Goal: Communication & Community: Share content

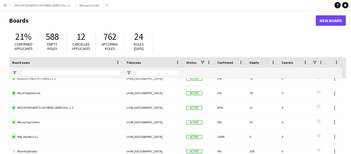
scroll to position [0, 0]
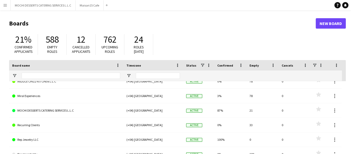
click at [49, 82] on link "MIDDLE CHILD KITCHEN L.L.C" at bounding box center [66, 81] width 108 height 15
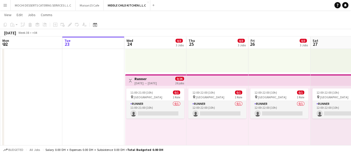
scroll to position [80, 0]
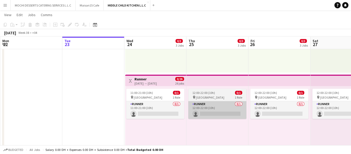
click at [227, 105] on app-card-role "Runner 0/1 12:00-22:00 (10h) single-neutral-actions" at bounding box center [217, 110] width 58 height 18
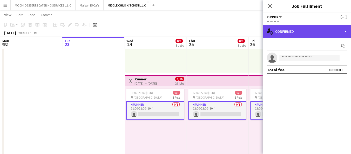
click at [293, 31] on div "single-neutral-actions-check-2 Confirmed" at bounding box center [307, 31] width 88 height 12
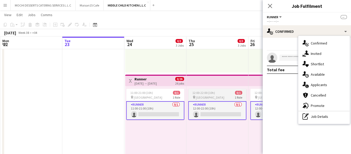
click at [207, 97] on span "[GEOGRAPHIC_DATA]" at bounding box center [210, 97] width 29 height 4
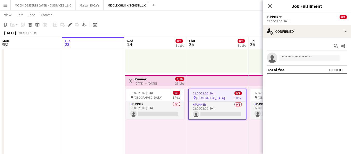
click at [210, 96] on span "[GEOGRAPHIC_DATA]" at bounding box center [210, 98] width 29 height 4
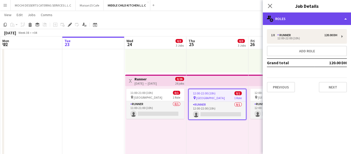
click at [309, 20] on div "multiple-users-add Roles" at bounding box center [307, 18] width 88 height 12
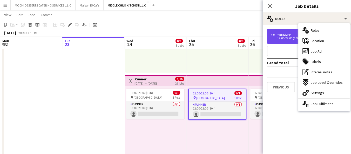
click at [290, 38] on div "12:00-22:00 (10h)" at bounding box center [304, 38] width 66 height 3
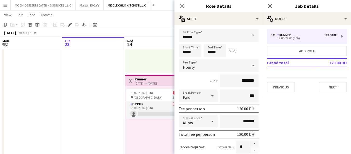
click at [314, 127] on mat-expansion-panel "pencil3 General details 1 x Runner 120.00 DH 12:00-22:00 (10h) Add role Grand t…" at bounding box center [307, 89] width 88 height 129
click at [105, 123] on app-date-cell at bounding box center [93, 120] width 62 height 284
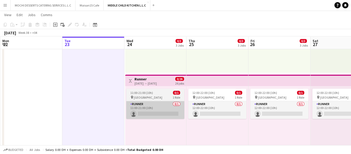
click at [172, 109] on app-card-role "Runner 0/1 11:00-21:00 (10h) single-neutral-actions" at bounding box center [155, 110] width 58 height 18
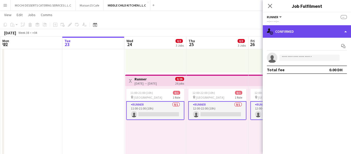
click at [301, 34] on div "single-neutral-actions-check-2 Confirmed" at bounding box center [307, 31] width 88 height 12
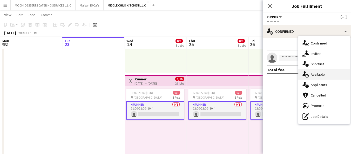
click at [335, 75] on div "single-neutral-actions-upload Available" at bounding box center [323, 74] width 51 height 10
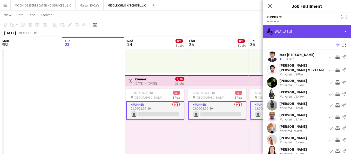
click at [316, 35] on div "single-neutral-actions-upload Available" at bounding box center [307, 31] width 88 height 12
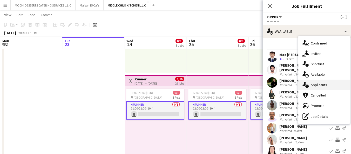
click at [330, 85] on div "single-neutral-actions-information Applicants" at bounding box center [323, 84] width 51 height 10
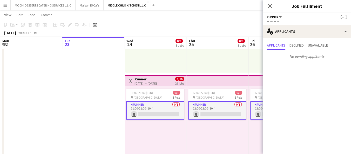
click at [7, 6] on app-icon "Menu" at bounding box center [5, 5] width 4 height 4
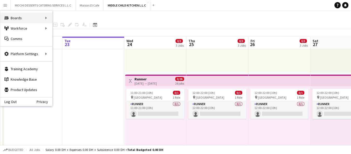
click at [30, 20] on div "Boards Boards" at bounding box center [26, 18] width 52 height 10
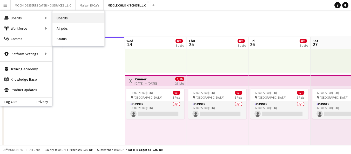
click at [75, 19] on link "Boards" at bounding box center [78, 18] width 52 height 10
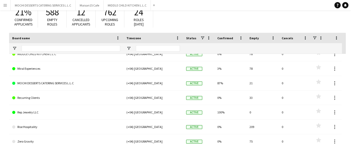
scroll to position [44, 0]
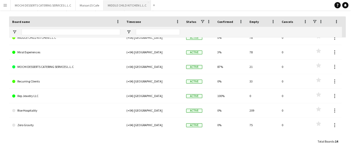
click at [129, 4] on button "MIDDLE CHILD KITCHEN L.L.C Close" at bounding box center [127, 5] width 47 height 10
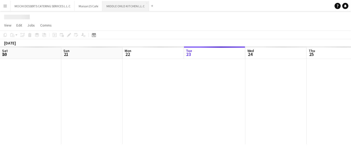
scroll to position [0, 124]
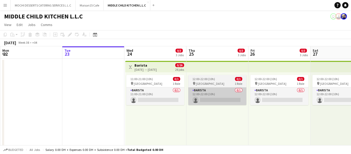
click at [212, 95] on app-card-role "Barista 0/1 12:00-22:00 (10h) single-neutral-actions" at bounding box center [217, 96] width 58 height 18
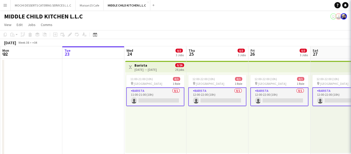
click at [215, 81] on div "12:00-22:00 (10h) 0/1" at bounding box center [217, 79] width 58 height 4
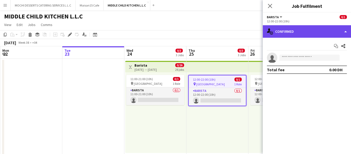
click at [300, 32] on div "single-neutral-actions-check-2 Confirmed" at bounding box center [307, 31] width 88 height 12
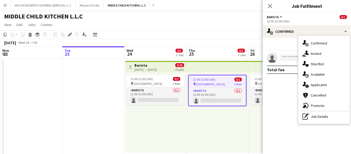
click at [218, 77] on div "12:00-22:00 (10h) 0/1" at bounding box center [217, 79] width 57 height 4
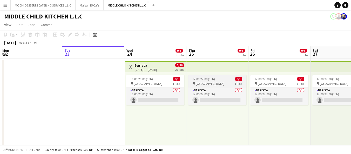
click at [235, 83] on span "1 Role" at bounding box center [239, 84] width 8 height 4
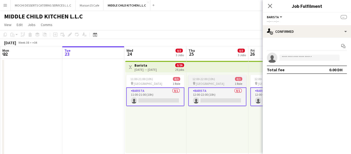
click at [209, 87] on app-card-role "Barista 0/1 12:00-22:00 (10h) single-neutral-actions" at bounding box center [217, 96] width 58 height 19
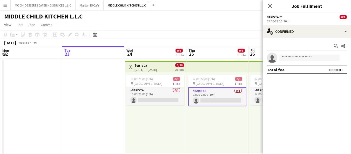
click at [215, 78] on div "12:00-22:00 (10h) 0/1" at bounding box center [217, 79] width 58 height 4
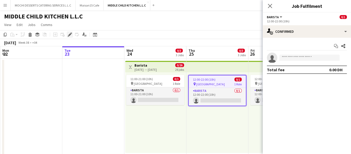
click at [71, 33] on icon at bounding box center [71, 32] width 1 height 1
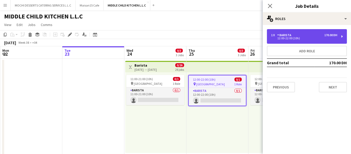
click at [328, 34] on div "170.00 DH" at bounding box center [330, 35] width 13 height 4
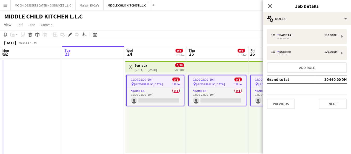
click at [293, 140] on mat-expansion-panel "pencil3 General details 1 x Barista 170.00 DH --:-- - --:-- 1 x Runner 120.00 D…" at bounding box center [307, 89] width 88 height 129
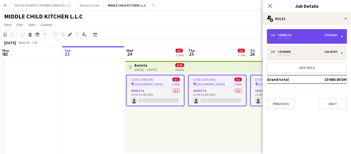
click at [280, 36] on div "Barista" at bounding box center [285, 35] width 16 height 4
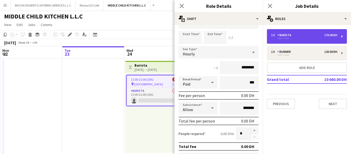
scroll to position [15, 0]
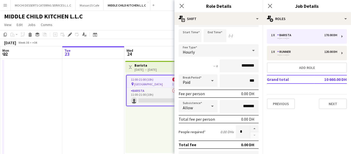
click at [321, 126] on mat-expansion-panel "pencil3 General details 1 x Barista 170.00 DH --:-- - --:-- 1 x Runner 120.00 D…" at bounding box center [307, 89] width 88 height 129
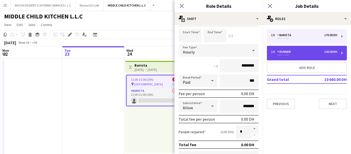
click at [295, 53] on div "1 x Runner 120.00 DH" at bounding box center [304, 52] width 66 height 4
type input "******"
type input "********"
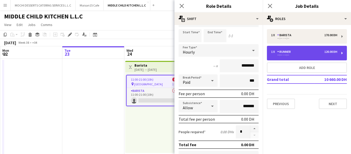
click at [298, 51] on div "1 x Runner 120.00 DH" at bounding box center [304, 52] width 66 height 4
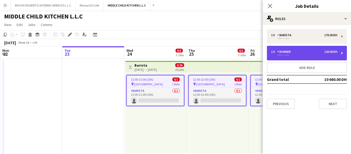
click at [301, 55] on div "--:-- - --:--" at bounding box center [304, 55] width 66 height 3
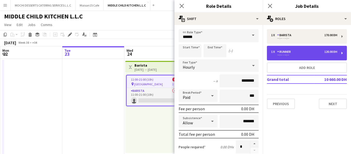
scroll to position [0, 0]
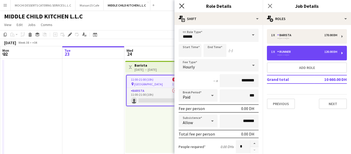
click at [181, 6] on icon "Close pop-in" at bounding box center [181, 5] width 5 height 5
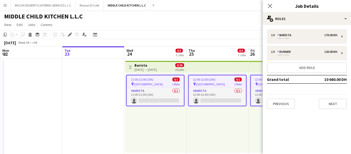
click at [177, 139] on div "11:00-21:00 (10h) 0/1 pin Al Serkal Avenue 1 Role Barista 0/1 11:00-21:00 (10h)…" at bounding box center [155, 112] width 61 height 81
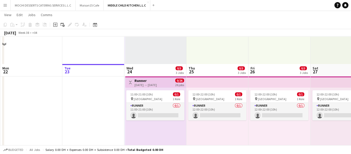
scroll to position [114, 0]
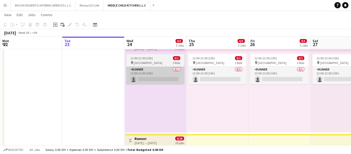
click at [162, 70] on app-card-role "Runner 0/1 11:00-21:00 (10h) single-neutral-actions" at bounding box center [155, 76] width 58 height 18
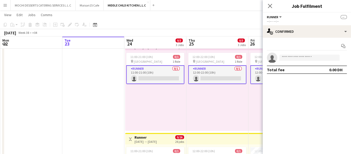
scroll to position [115, 0]
click at [167, 71] on app-card-role "Runner 0/1 11:00-21:00 (10h) single-neutral-actions" at bounding box center [155, 74] width 58 height 19
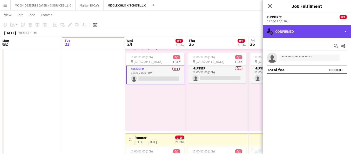
click at [287, 35] on div "single-neutral-actions-check-2 Confirmed" at bounding box center [307, 31] width 88 height 12
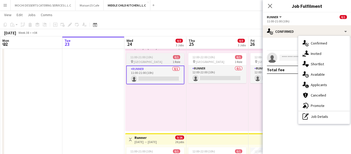
click at [157, 60] on div "pin [GEOGRAPHIC_DATA] 1 Role" at bounding box center [155, 61] width 58 height 4
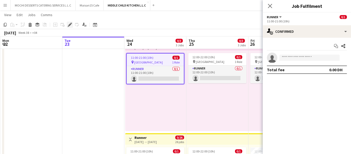
click at [68, 26] on icon at bounding box center [68, 25] width 1 height 1
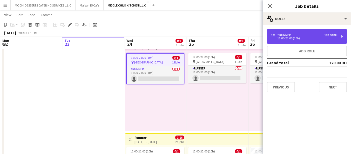
click at [318, 40] on div "1 x Runner 120.00 DH 11:00-21:00 (10h)" at bounding box center [307, 36] width 80 height 15
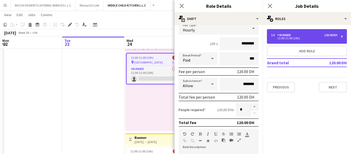
scroll to position [0, 0]
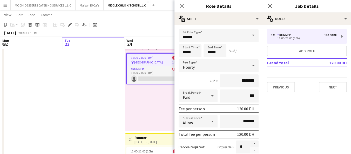
click at [82, 98] on app-date-cell at bounding box center [93, 85] width 62 height 284
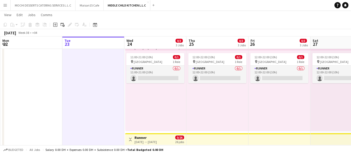
click at [2, 6] on button "Menu" at bounding box center [5, 5] width 10 height 10
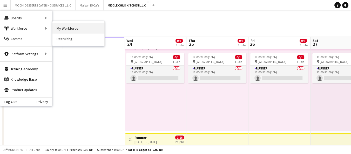
click at [61, 29] on link "My Workforce" at bounding box center [78, 28] width 52 height 10
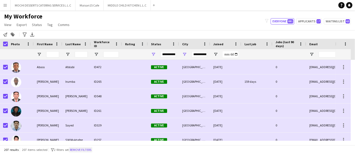
click at [85, 151] on button "Remove filters" at bounding box center [81, 150] width 24 height 6
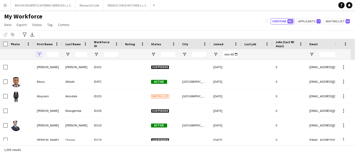
click at [39, 55] on span "Open Filter Menu" at bounding box center [39, 54] width 5 height 5
click at [153, 55] on span "Open Filter Menu" at bounding box center [153, 54] width 5 height 5
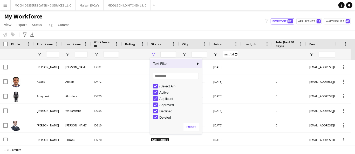
type input "**********"
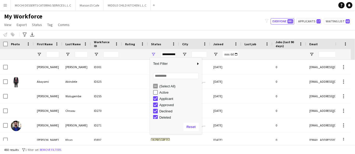
click at [166, 94] on div "Active" at bounding box center [180, 92] width 41 height 4
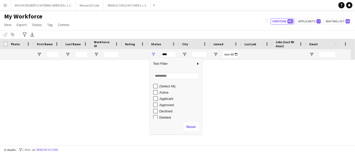
click at [164, 94] on div "Active" at bounding box center [180, 92] width 41 height 4
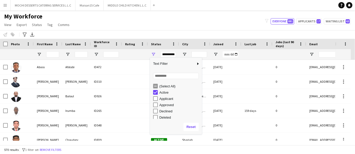
click at [170, 99] on div "Applicant" at bounding box center [180, 99] width 41 height 4
click at [171, 96] on div "Approved" at bounding box center [180, 96] width 41 height 4
click at [172, 107] on div "In progress" at bounding box center [180, 106] width 41 height 4
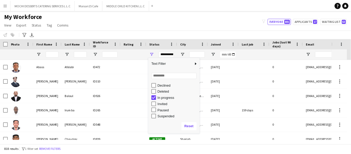
scroll to position [33, 0]
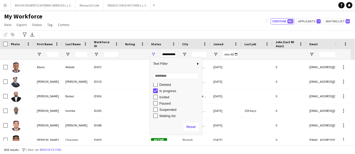
click at [174, 116] on div "Waiting list" at bounding box center [180, 116] width 41 height 4
type input "**********"
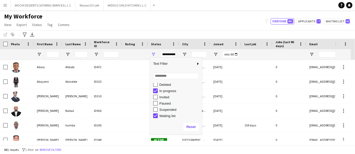
click at [213, 28] on div "My Workforce View Views Default view New view Update view Delete view Edit name…" at bounding box center [177, 21] width 355 height 18
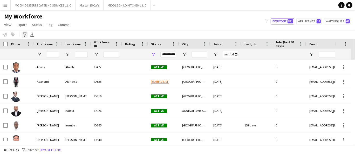
click at [25, 36] on icon at bounding box center [25, 34] width 4 height 4
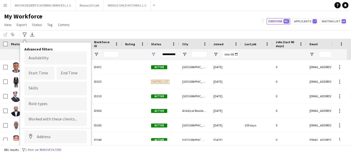
click at [48, 104] on input "Type to search role types..." at bounding box center [56, 103] width 54 height 5
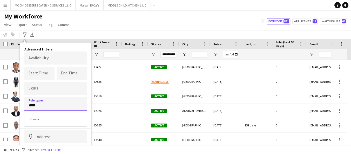
type input "****"
click at [63, 116] on div "Runner" at bounding box center [55, 118] width 62 height 12
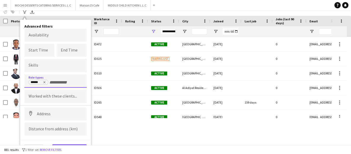
scroll to position [26, 0]
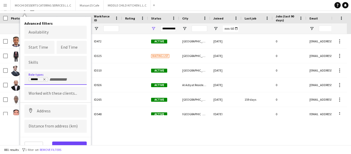
click at [77, 144] on button "View results" at bounding box center [69, 146] width 35 height 10
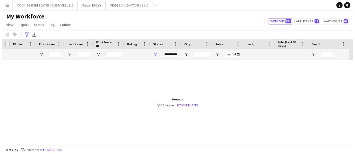
scroll to position [0, 0]
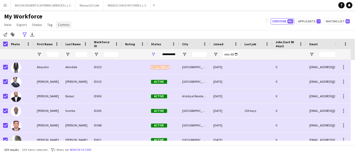
click at [62, 24] on span "Comms" at bounding box center [64, 24] width 12 height 5
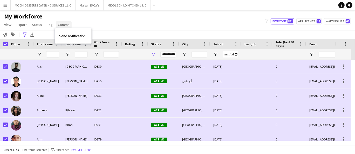
scroll to position [690, 0]
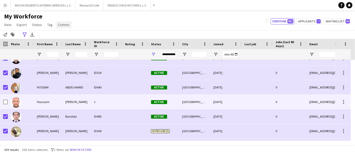
click at [63, 27] on link "Comms" at bounding box center [64, 24] width 16 height 7
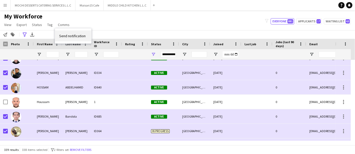
click at [70, 39] on link "Send notification" at bounding box center [73, 35] width 36 height 11
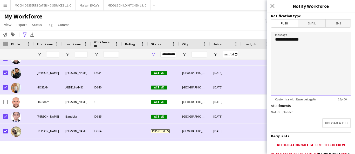
click at [312, 61] on textarea "**********" at bounding box center [311, 64] width 80 height 64
paste textarea "**********"
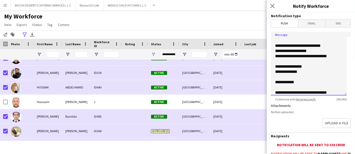
click at [303, 65] on textarea "**********" at bounding box center [309, 64] width 76 height 64
click at [326, 65] on textarea "**********" at bounding box center [309, 64] width 76 height 64
drag, startPoint x: 303, startPoint y: 82, endPoint x: 270, endPoint y: 64, distance: 38.2
click at [270, 64] on form "**********" at bounding box center [311, 113] width 88 height 202
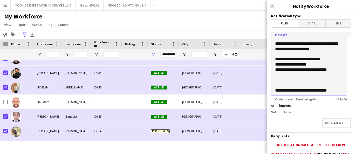
paste textarea "**********"
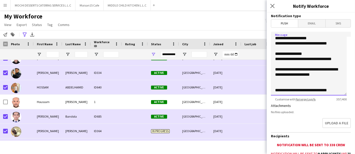
click at [286, 59] on textarea "**********" at bounding box center [309, 64] width 76 height 64
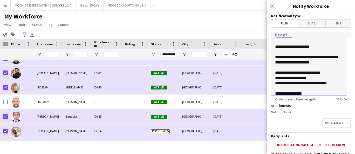
scroll to position [0, 0]
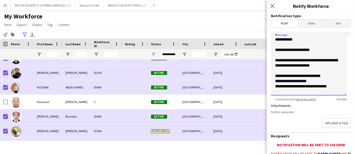
click at [311, 59] on textarea "**********" at bounding box center [309, 64] width 76 height 64
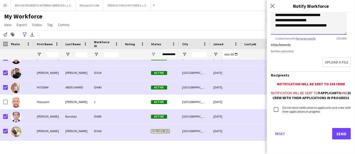
type textarea "**********"
click at [339, 138] on button "Send" at bounding box center [342, 133] width 19 height 11
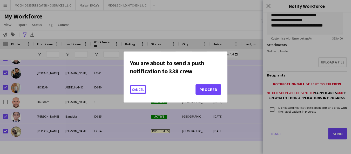
click at [210, 92] on button "Proceed" at bounding box center [209, 89] width 26 height 10
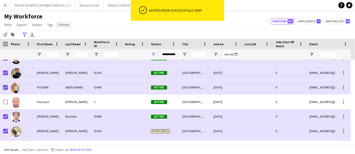
click at [61, 25] on span "Comms" at bounding box center [64, 24] width 12 height 5
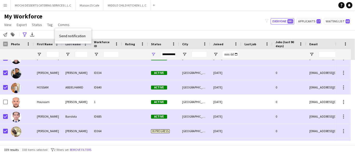
click at [71, 38] on span "Send notification" at bounding box center [72, 36] width 26 height 5
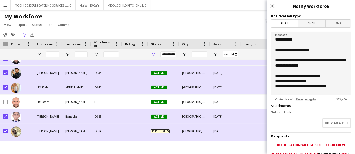
click at [315, 26] on span "Email" at bounding box center [312, 23] width 28 height 8
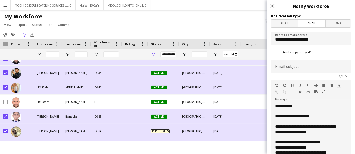
click at [300, 67] on input at bounding box center [311, 66] width 80 height 13
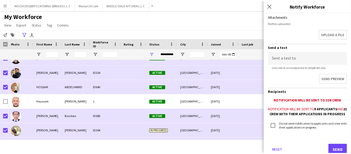
scroll to position [177, 0]
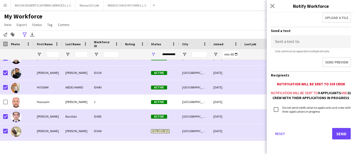
type input "**********"
click at [339, 136] on button "Send" at bounding box center [342, 133] width 19 height 11
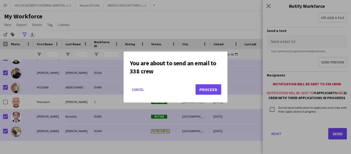
click at [217, 90] on button "Proceed" at bounding box center [209, 89] width 26 height 10
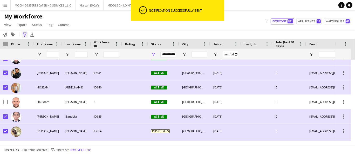
click at [24, 35] on icon "Advanced filters" at bounding box center [25, 34] width 4 height 4
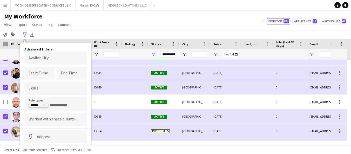
click at [44, 105] on icon "Remove tag" at bounding box center [44, 104] width 3 height 3
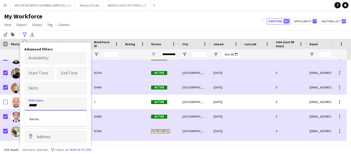
type input "*****"
click at [53, 120] on div "Barista" at bounding box center [55, 118] width 62 height 12
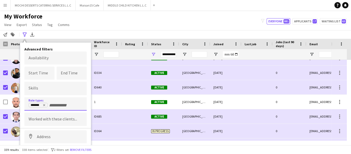
click at [176, 18] on div "My Workforce View Views Default view New view Update view Delete view Edit name…" at bounding box center [175, 21] width 351 height 18
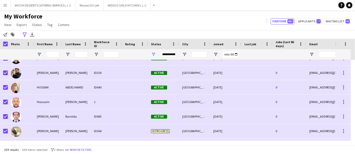
click at [9, 41] on div "Photo" at bounding box center [21, 44] width 26 height 10
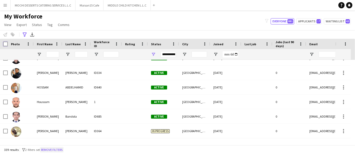
click at [58, 151] on button "Remove filters" at bounding box center [52, 150] width 24 height 6
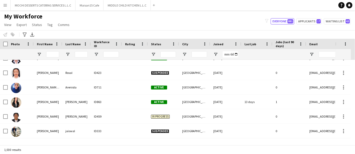
click at [24, 37] on div "Advanced filters" at bounding box center [25, 34] width 6 height 6
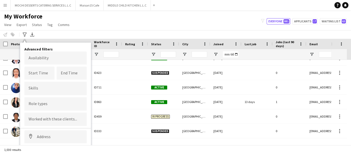
click at [55, 103] on input "Type to search role types..." at bounding box center [56, 103] width 54 height 5
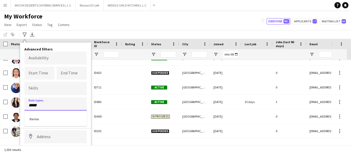
type input "*****"
click at [50, 121] on div "Barista" at bounding box center [55, 118] width 62 height 12
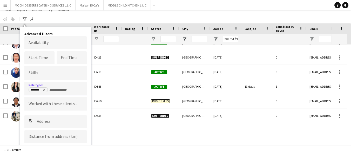
scroll to position [26, 0]
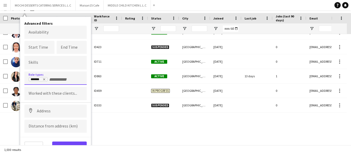
click at [75, 142] on button "View results" at bounding box center [69, 146] width 35 height 10
type input "**********"
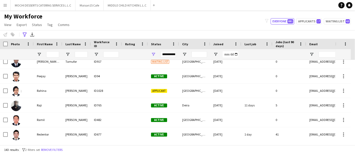
scroll to position [1547, 0]
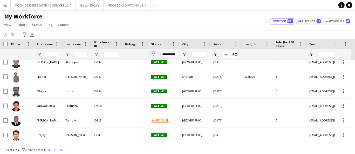
click at [152, 54] on span "Open Filter Menu" at bounding box center [153, 54] width 5 height 5
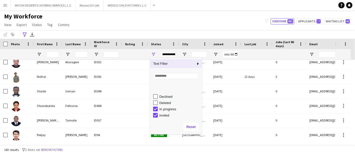
scroll to position [33, 0]
click at [187, 9] on app-navbar "Menu Boards Boards Boards All jobs Status Workforce Workforce My Workforce Recr…" at bounding box center [177, 5] width 355 height 10
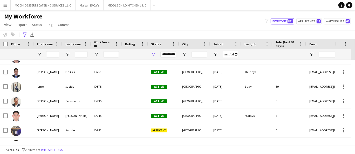
scroll to position [944, 0]
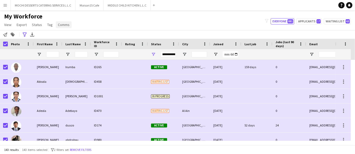
click at [62, 23] on span "Comms" at bounding box center [64, 24] width 12 height 5
click at [75, 38] on link "Send notification" at bounding box center [73, 35] width 36 height 11
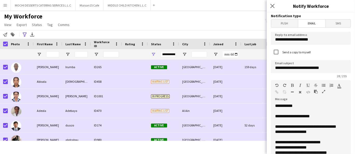
click at [285, 26] on span "Push" at bounding box center [284, 23] width 27 height 8
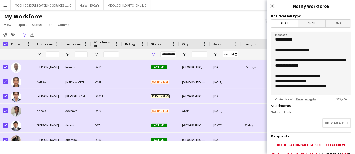
click at [314, 71] on textarea "**********" at bounding box center [311, 64] width 80 height 64
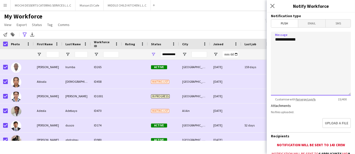
paste textarea "**********"
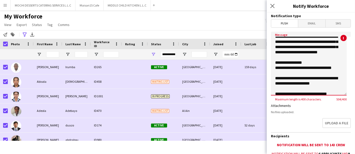
scroll to position [62, 0]
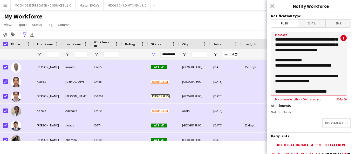
click at [282, 76] on textarea "**********" at bounding box center [309, 64] width 76 height 64
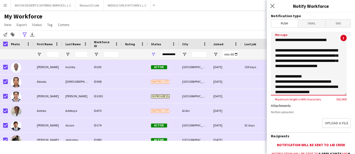
scroll to position [44, 0]
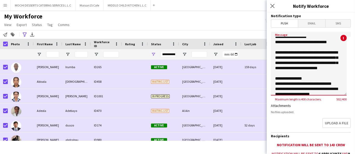
drag, startPoint x: 316, startPoint y: 71, endPoint x: 271, endPoint y: 51, distance: 49.4
click at [271, 51] on textarea "**********" at bounding box center [309, 64] width 76 height 64
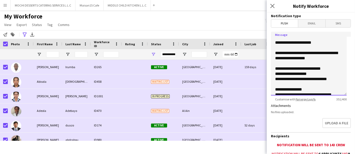
scroll to position [0, 0]
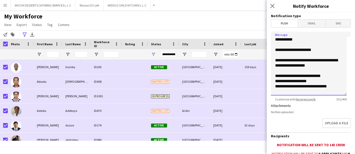
click at [323, 61] on textarea "**********" at bounding box center [309, 64] width 76 height 64
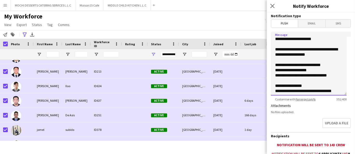
scroll to position [982, 0]
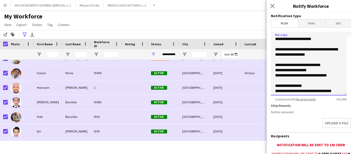
type textarea "**********"
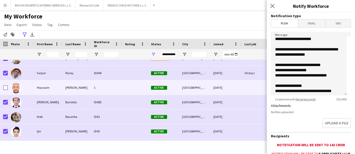
click at [307, 117] on div "Upload a file" at bounding box center [311, 124] width 80 height 16
click at [327, 89] on textarea "**********" at bounding box center [309, 64] width 76 height 64
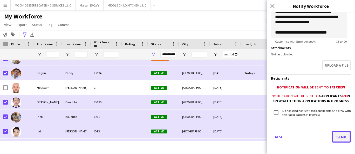
click at [339, 141] on button "Send" at bounding box center [342, 136] width 19 height 11
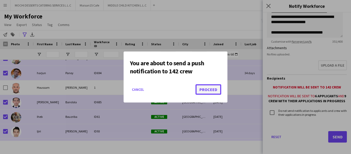
click at [215, 91] on button "Proceed" at bounding box center [209, 89] width 26 height 10
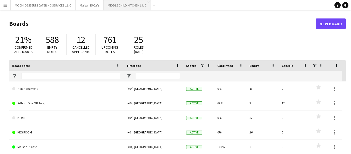
click at [135, 7] on button "MIDDLE CHILD KITCHEN L.L.C Close" at bounding box center [127, 5] width 47 height 10
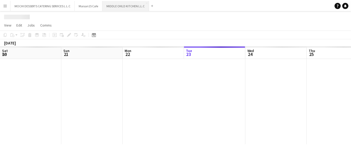
scroll to position [0, 124]
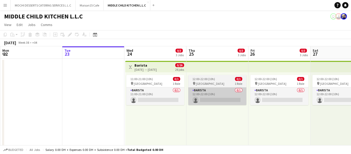
click at [219, 97] on app-card-role "Barista 0/1 12:00-22:00 (10h) single-neutral-actions" at bounding box center [217, 96] width 58 height 18
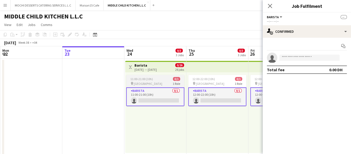
click at [182, 99] on app-card-role "Barista 0/1 11:00-21:00 (10h) single-neutral-actions" at bounding box center [155, 96] width 58 height 19
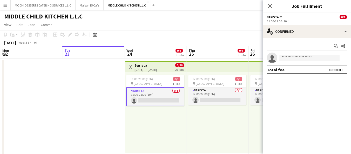
click at [155, 88] on app-card-role "Barista 0/1 11:00-21:00 (10h) single-neutral-actions" at bounding box center [155, 96] width 58 height 19
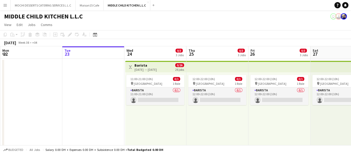
click at [162, 83] on div "pin [GEOGRAPHIC_DATA] 1 Role" at bounding box center [155, 83] width 58 height 4
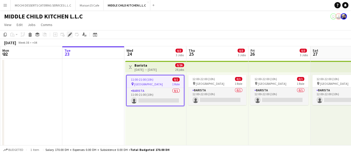
click at [68, 36] on icon at bounding box center [68, 35] width 1 height 1
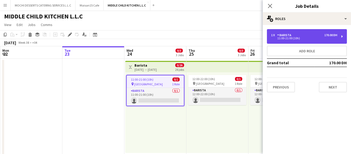
click at [311, 36] on div "1 x Barista 170.00 DH" at bounding box center [304, 35] width 66 height 4
